Goal: Find specific page/section: Find specific page/section

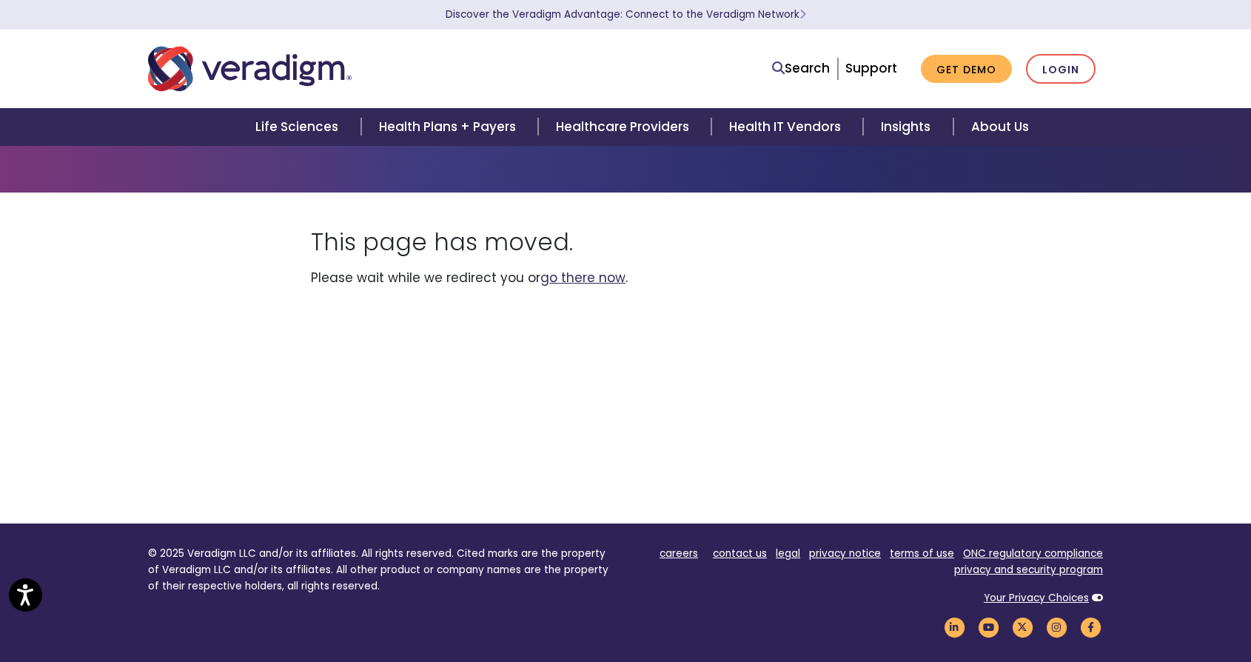
click at [579, 275] on link "go there now" at bounding box center [583, 278] width 85 height 18
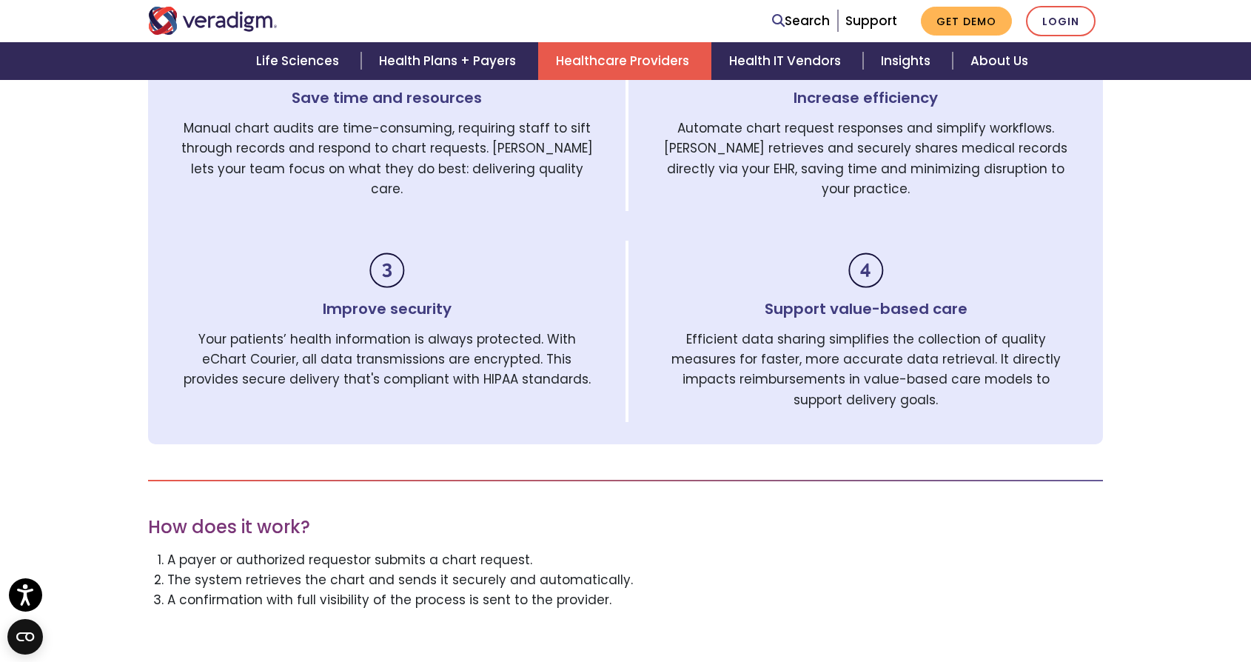
scroll to position [913, 0]
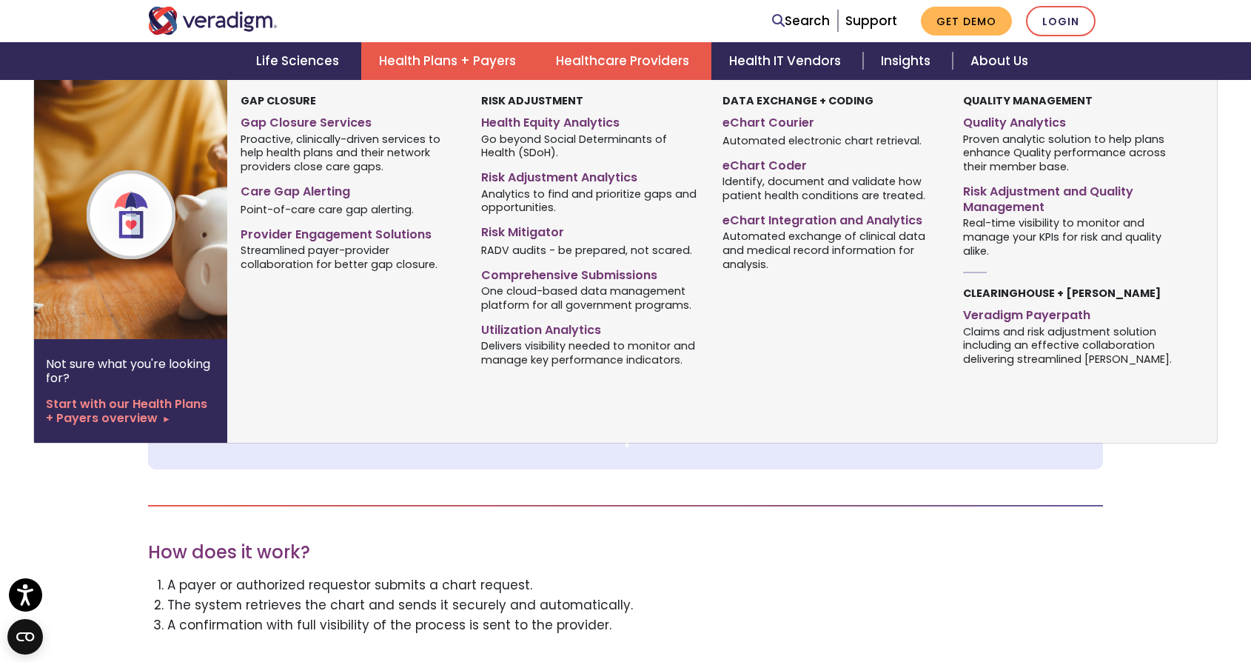
click at [471, 61] on link "Health Plans + Payers" at bounding box center [449, 61] width 177 height 38
